Goal: Information Seeking & Learning: Understand process/instructions

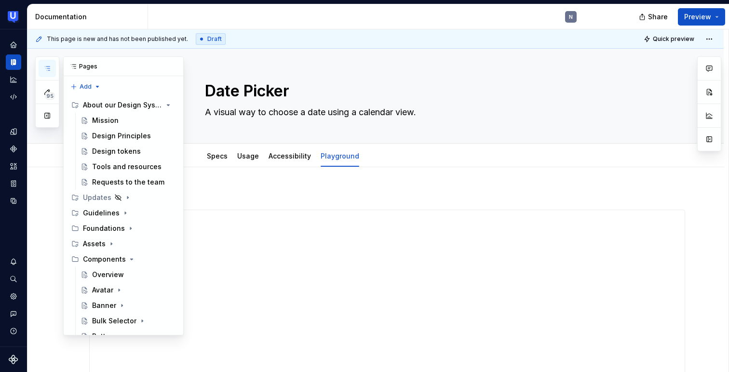
click at [49, 67] on icon "button" at bounding box center [47, 69] width 5 height 4
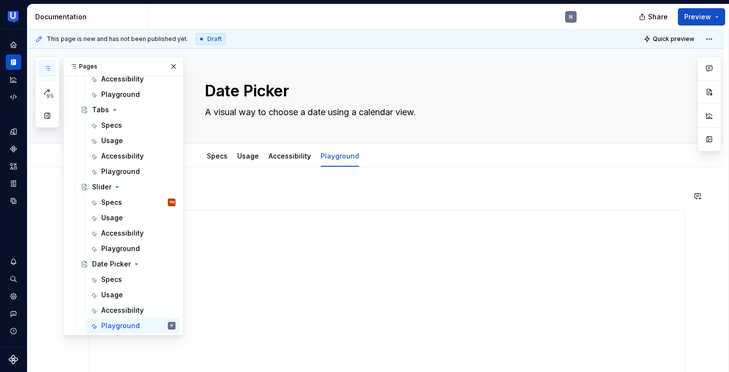
scroll to position [446, 0]
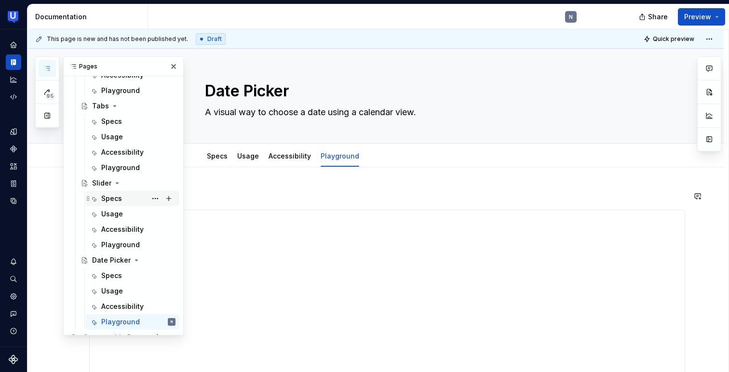
click at [116, 197] on div "Specs" at bounding box center [111, 199] width 21 height 10
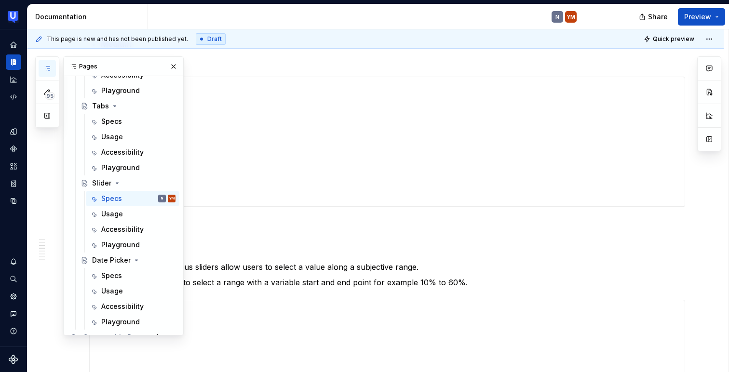
scroll to position [517, 0]
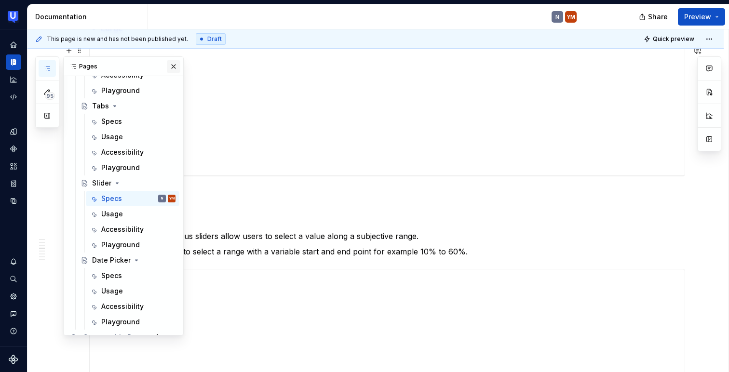
click at [176, 70] on button "button" at bounding box center [173, 66] width 13 height 13
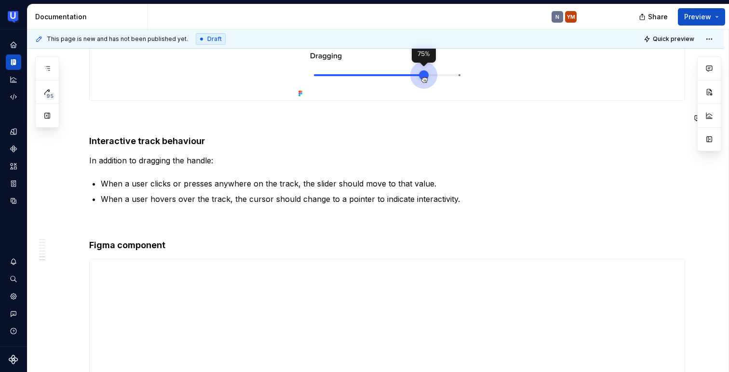
scroll to position [1626, 0]
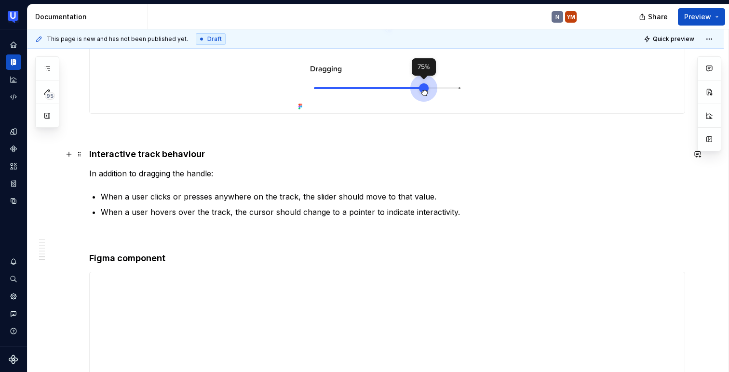
click at [112, 157] on h4 "Interactive track behaviour" at bounding box center [387, 154] width 596 height 12
click at [122, 215] on p "When a user hovers over the track, the cursor should change to a pointer to ind…" at bounding box center [393, 212] width 584 height 12
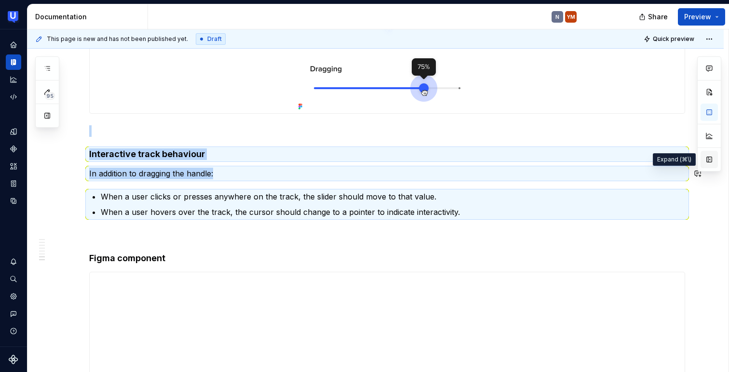
click at [710, 162] on button "button" at bounding box center [708, 159] width 17 height 17
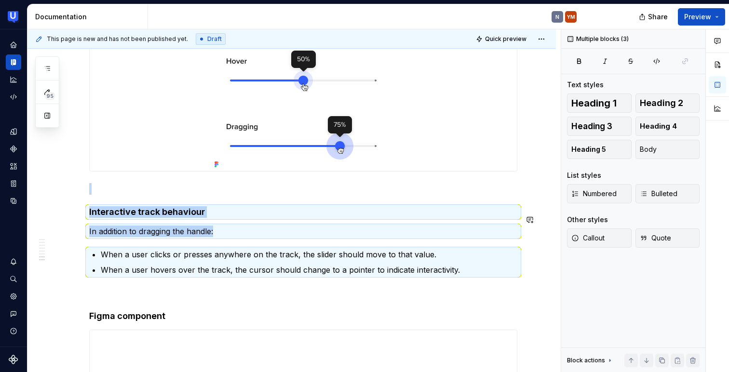
scroll to position [1683, 0]
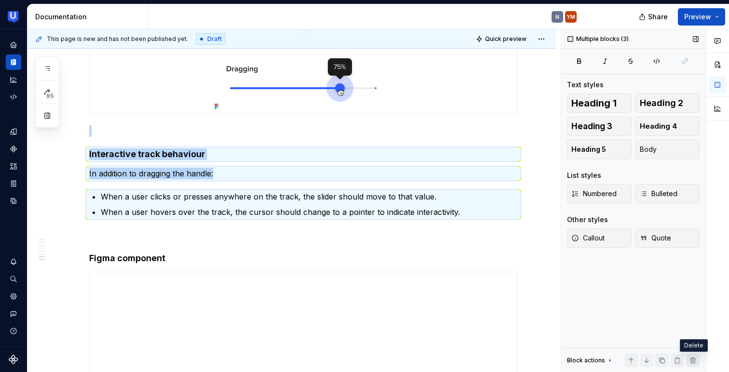
click at [690, 358] on button "button" at bounding box center [692, 360] width 13 height 13
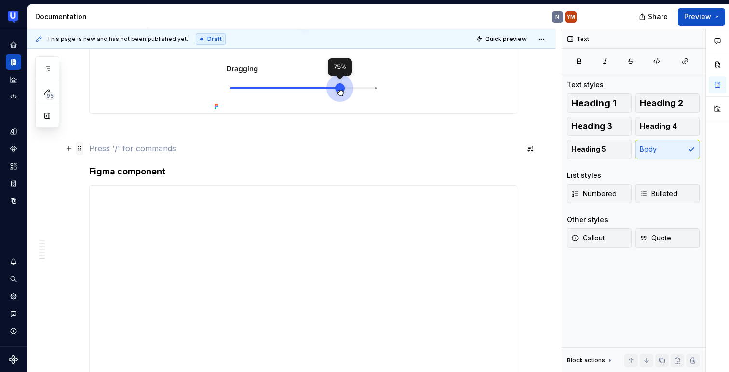
click at [80, 149] on span at bounding box center [80, 148] width 8 height 13
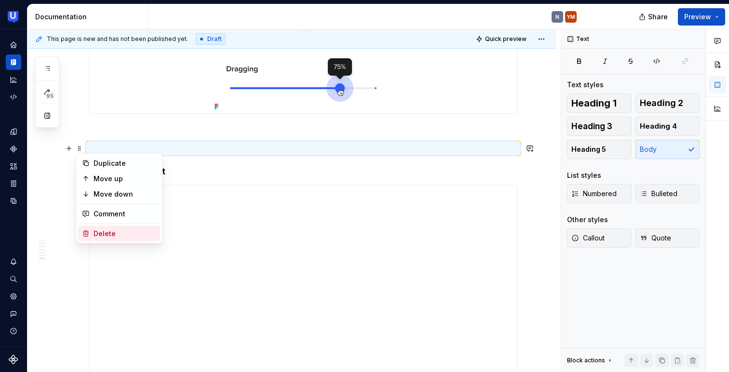
click at [101, 235] on div "Delete" at bounding box center [125, 234] width 63 height 10
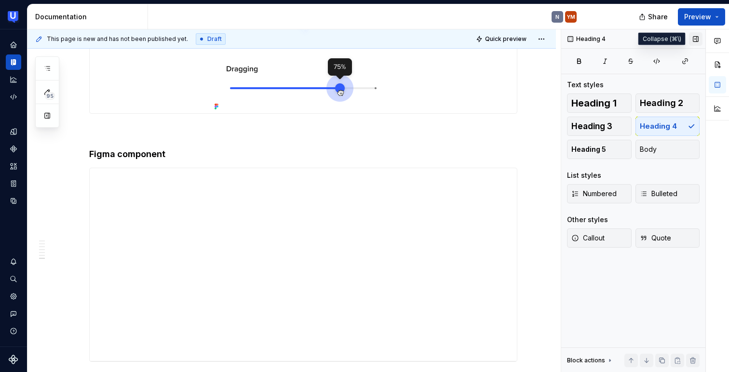
click at [693, 40] on button "button" at bounding box center [695, 38] width 13 height 13
type textarea "*"
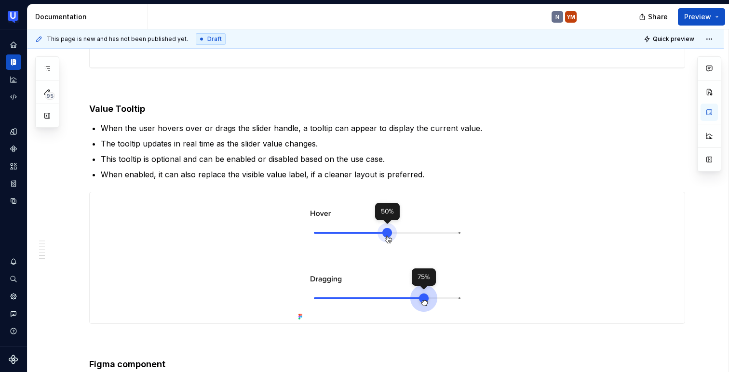
scroll to position [1411, 0]
